Goal: Communication & Community: Share content

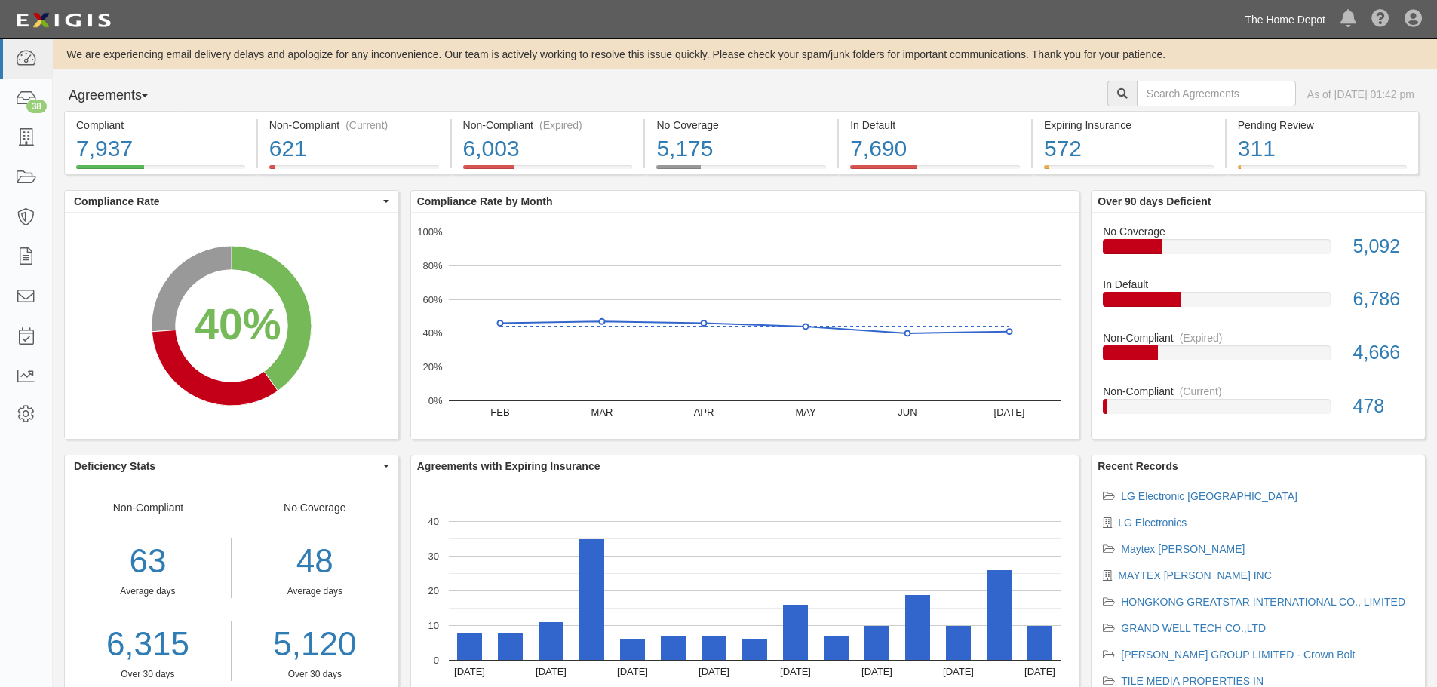
click at [1289, 20] on link "The Home Depot" at bounding box center [1285, 20] width 96 height 30
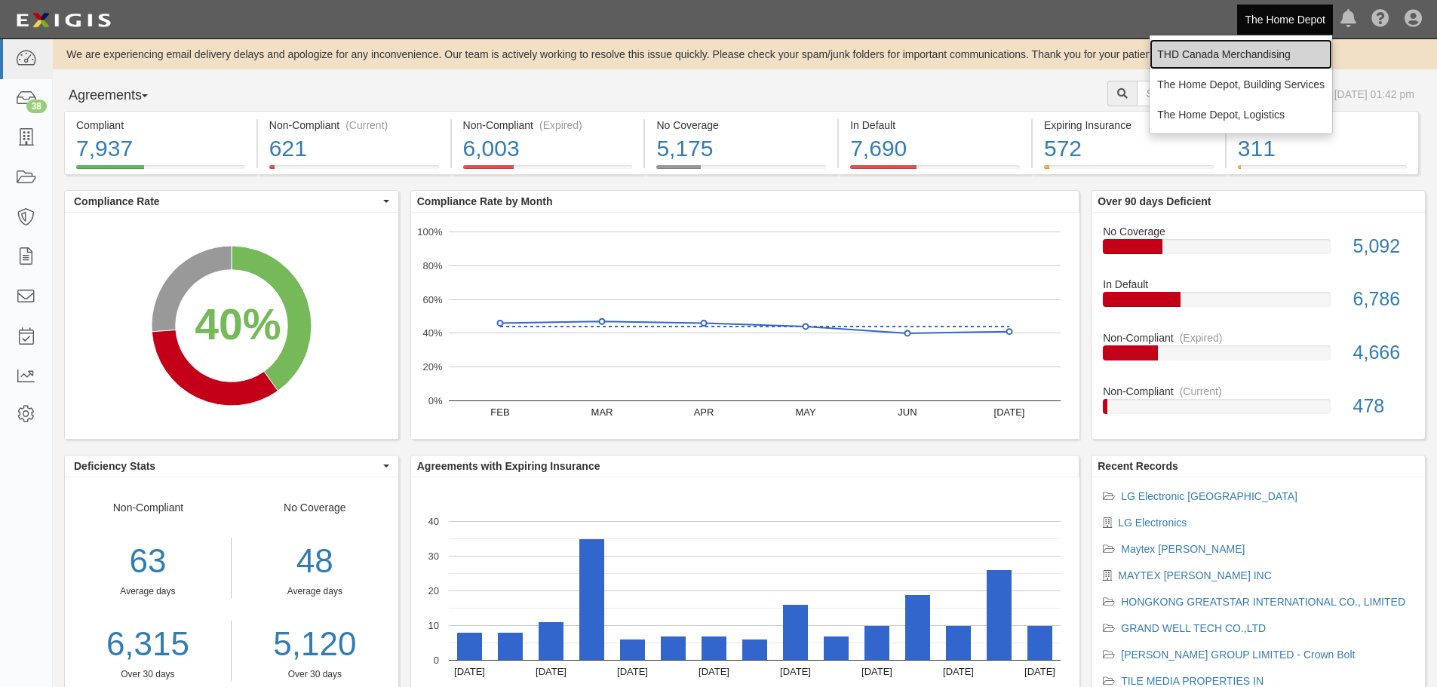
click at [1275, 54] on link "THD Canada Merchandising" at bounding box center [1240, 54] width 183 height 30
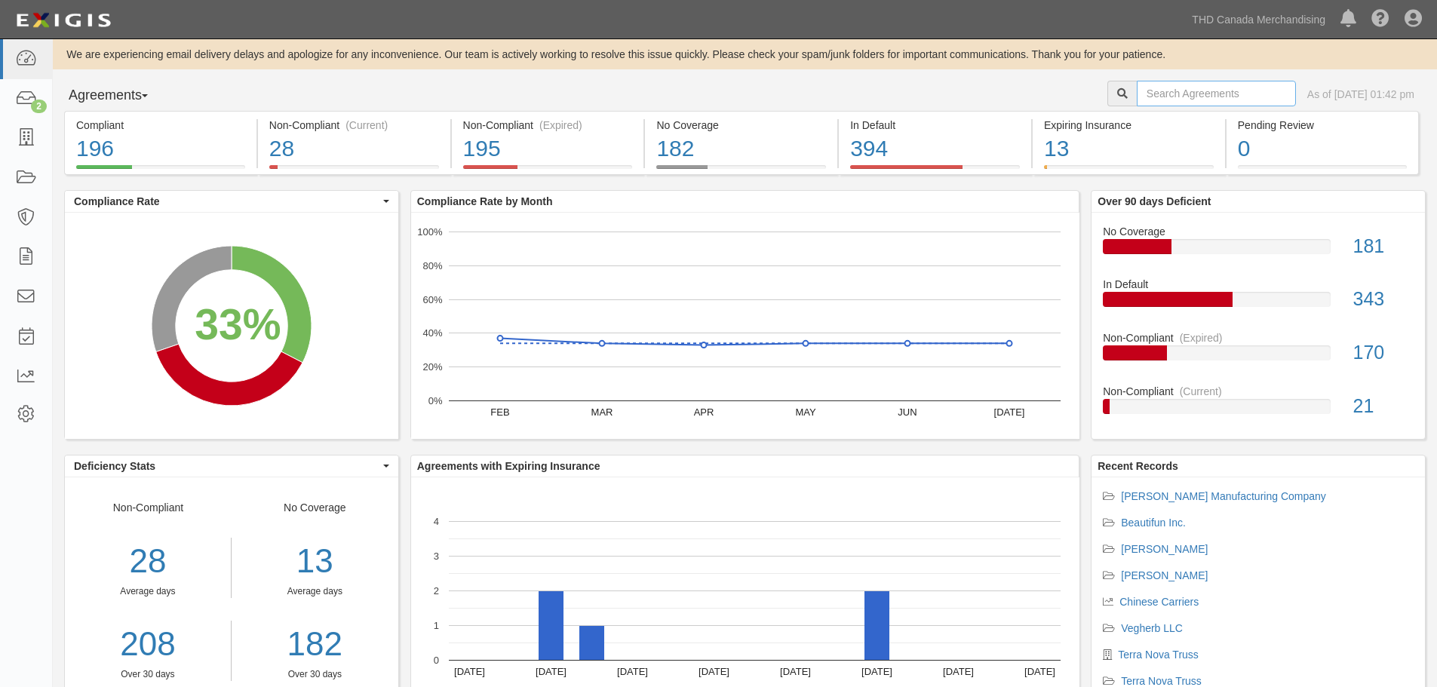
click at [1137, 100] on input "text" at bounding box center [1216, 94] width 159 height 26
click at [1160, 551] on link "Alberta Truss" at bounding box center [1164, 549] width 87 height 12
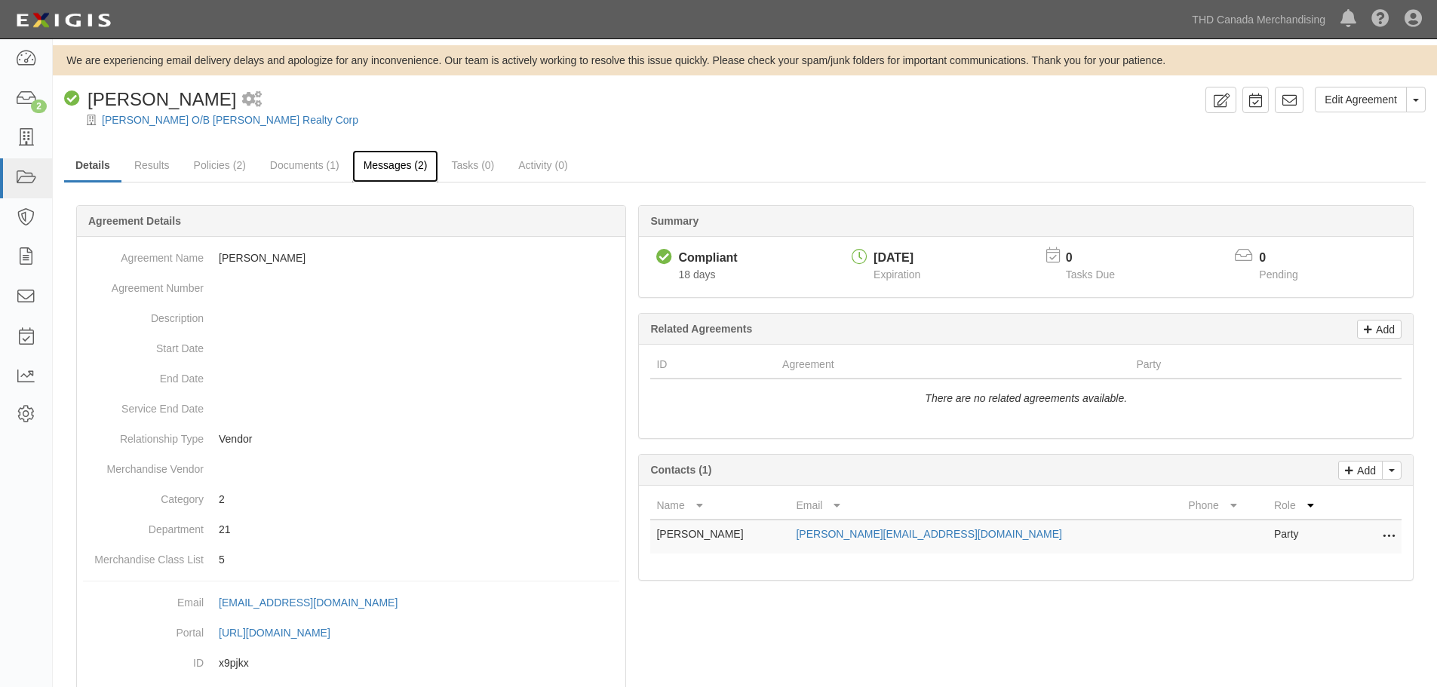
click at [391, 167] on link "Messages (2)" at bounding box center [395, 166] width 87 height 32
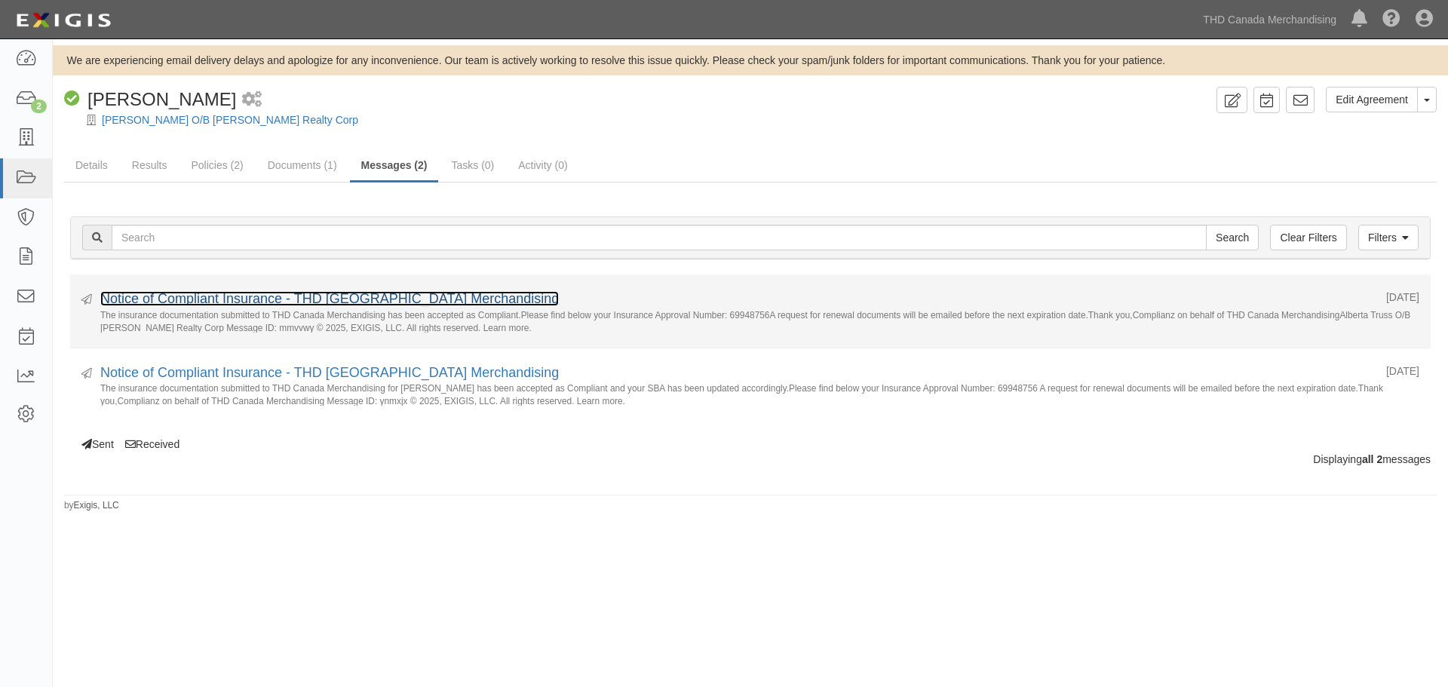
click at [293, 293] on link "Notice of Compliant Insurance - THD [GEOGRAPHIC_DATA] Merchandising" at bounding box center [329, 298] width 459 height 15
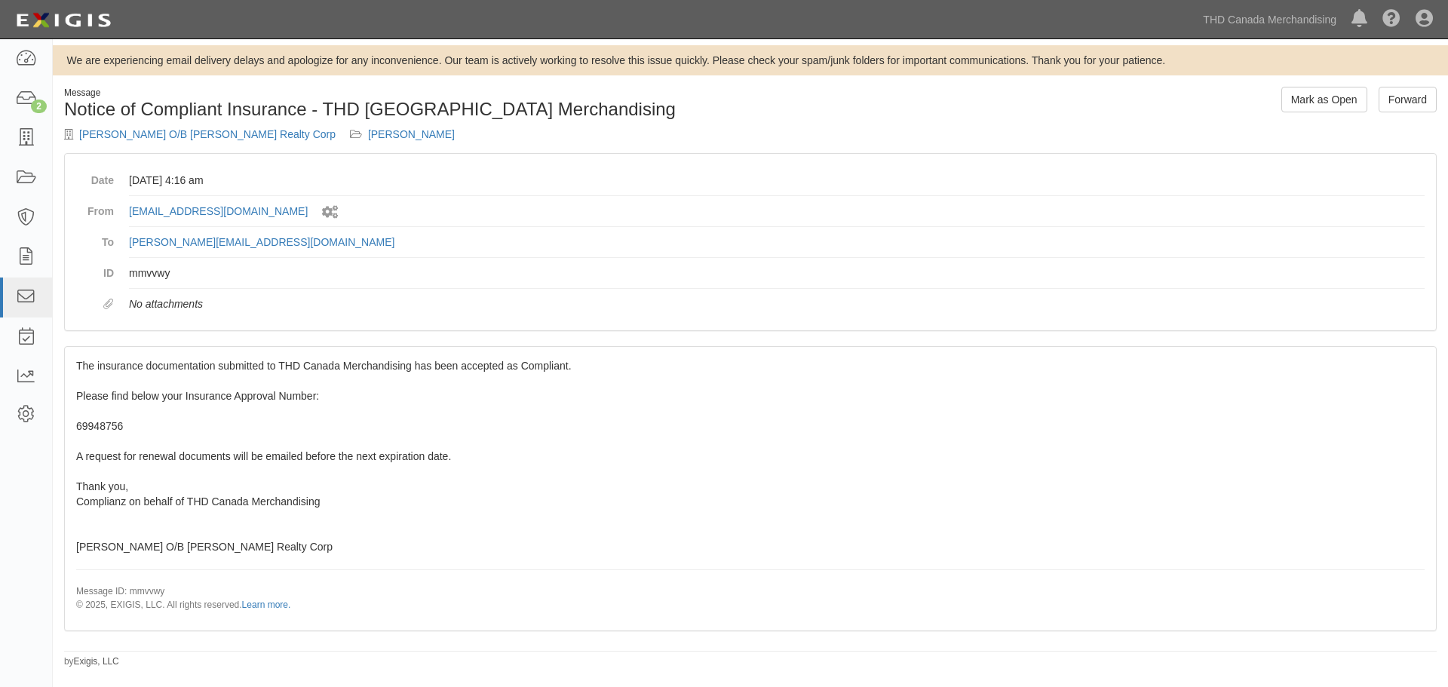
click at [329, 241] on dd "[PERSON_NAME][EMAIL_ADDRESS][DOMAIN_NAME]" at bounding box center [777, 242] width 1296 height 31
click at [1398, 104] on link "Forward" at bounding box center [1408, 100] width 58 height 26
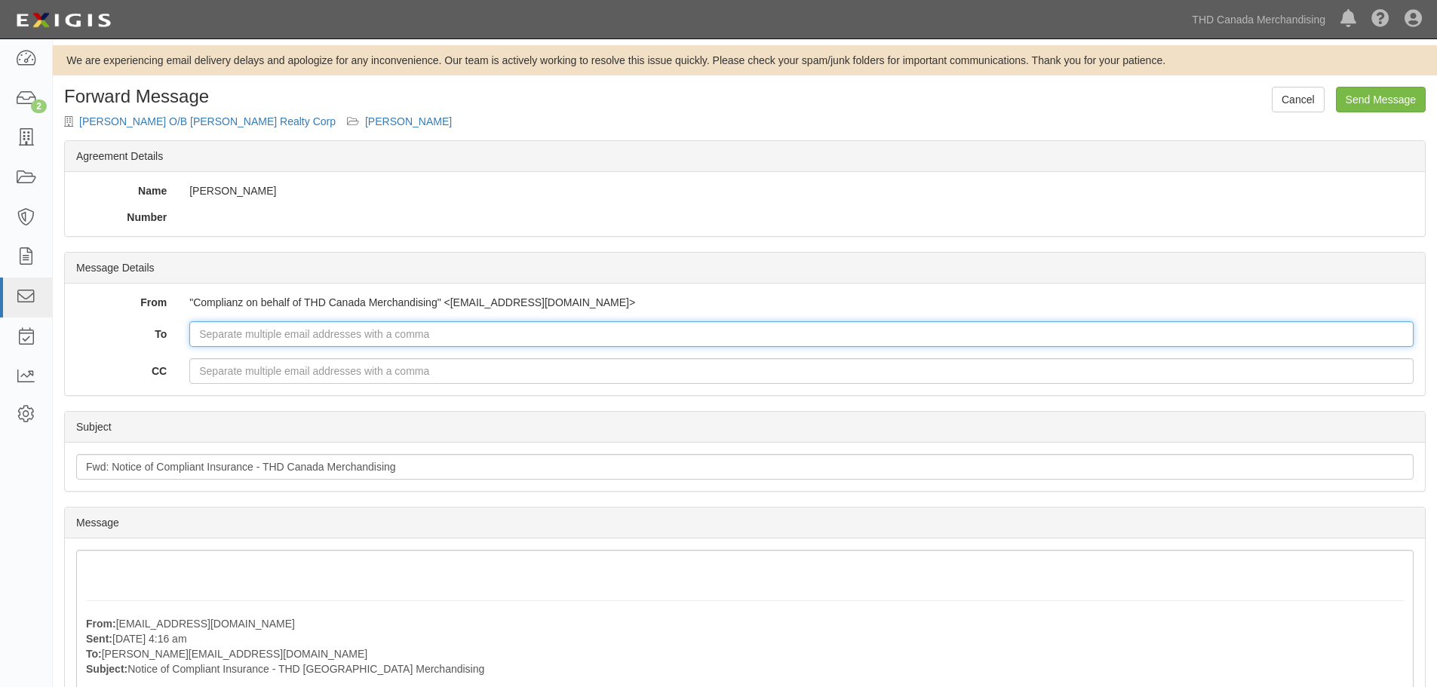
click at [285, 334] on input "To" at bounding box center [801, 334] width 1224 height 26
type input "[PERSON_NAME][EMAIL_ADDRESS][DOMAIN_NAME], [PERSON_NAME][EMAIL_ADDRESS][DOMAIN_…"
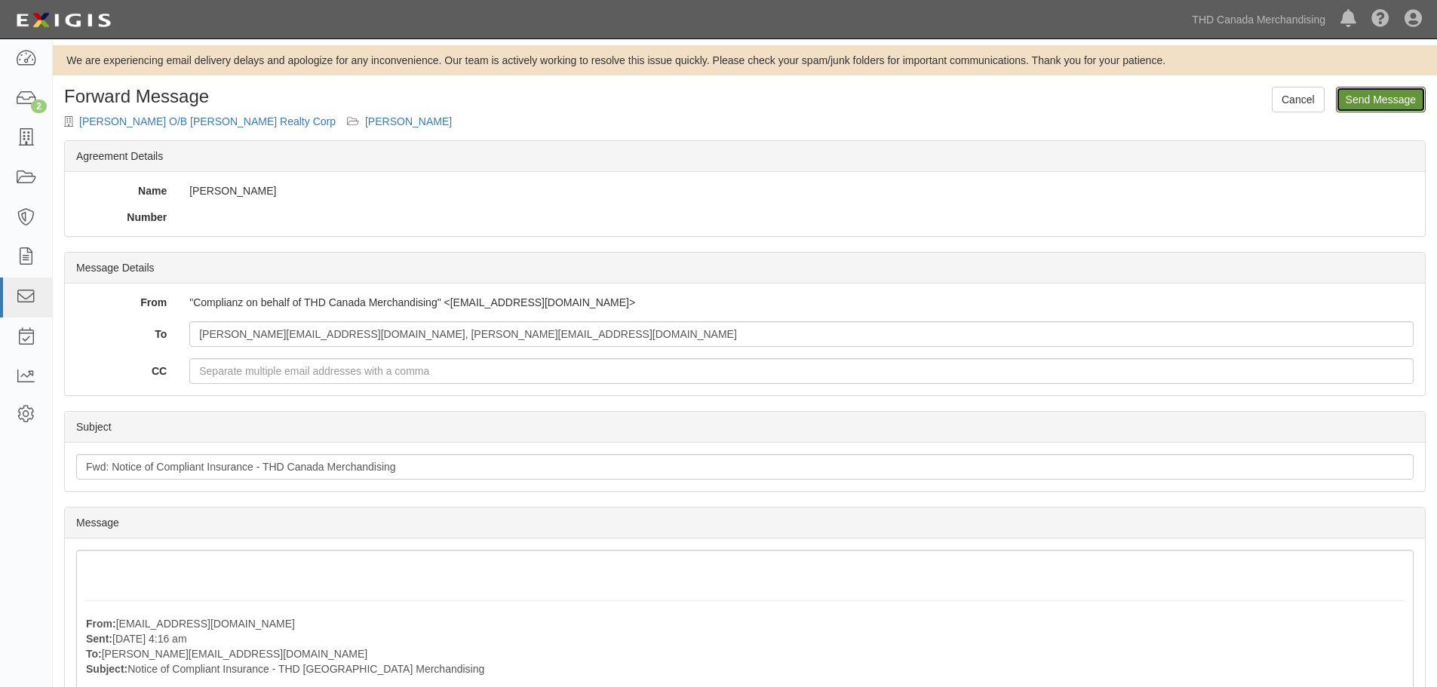
click at [1371, 103] on input "Send Message" at bounding box center [1381, 100] width 90 height 26
